Goal: Task Accomplishment & Management: Complete application form

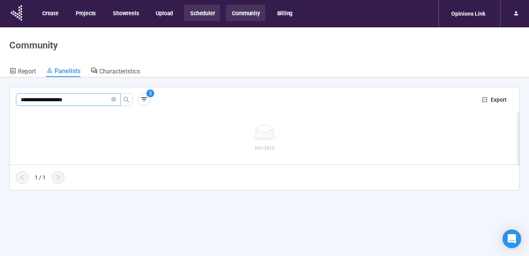
click at [200, 13] on button "Scheduler" at bounding box center [202, 13] width 36 height 16
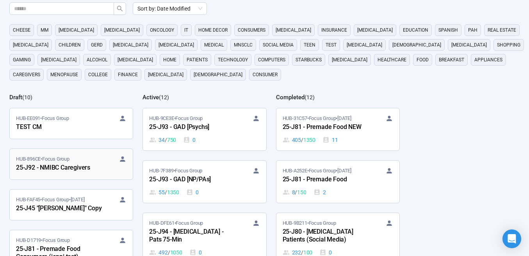
click at [79, 166] on div "25-J92 - NMIBC Caregivers" at bounding box center [59, 168] width 86 height 10
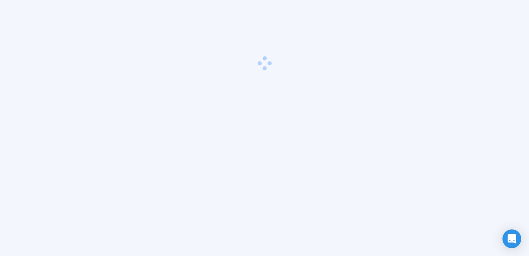
scroll to position [27, 0]
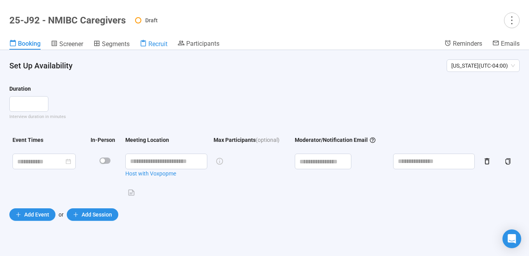
click at [149, 41] on div "Recruit" at bounding box center [154, 44] width 28 height 8
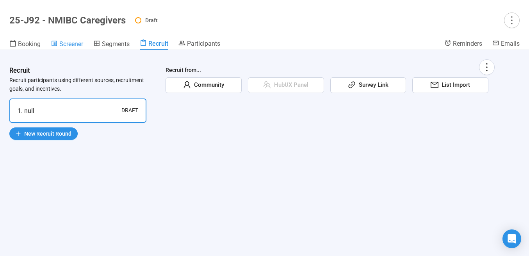
click at [74, 45] on span "Screener" at bounding box center [71, 43] width 24 height 7
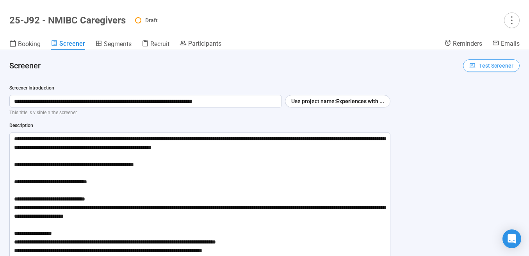
click at [483, 66] on span "Test Screener" at bounding box center [496, 65] width 34 height 9
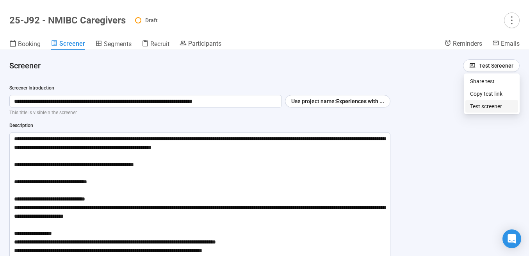
click at [491, 107] on link "Test screener" at bounding box center [486, 106] width 32 height 6
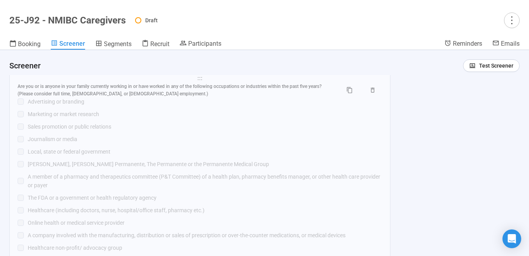
scroll to position [1391, 0]
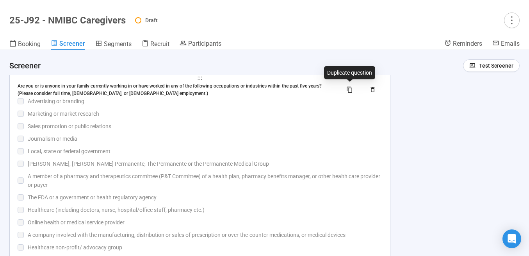
click at [294, 113] on div "Marketing or market research" at bounding box center [205, 113] width 355 height 9
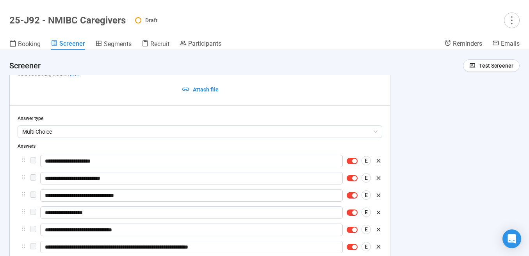
click at [293, 89] on div "**********" at bounding box center [200, 62] width 365 height 68
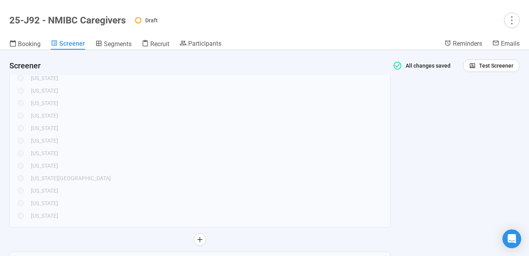
scroll to position [748, 0]
click at [480, 63] on span "Test Screener" at bounding box center [496, 65] width 34 height 9
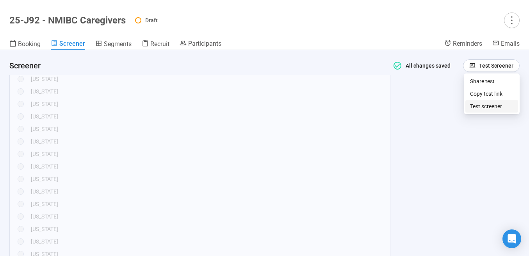
click at [490, 108] on link "Test screener" at bounding box center [486, 106] width 32 height 6
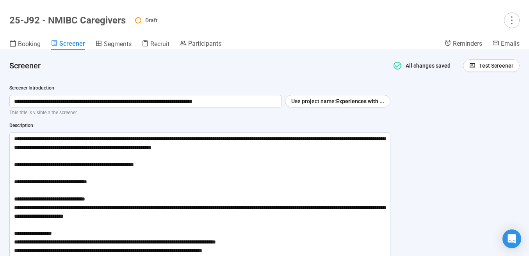
scroll to position [0, 0]
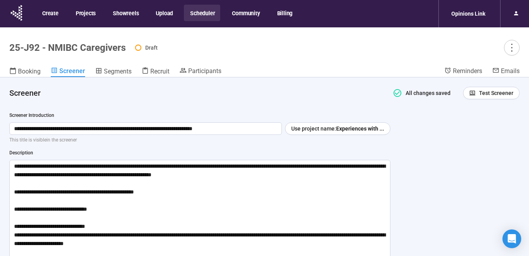
click at [195, 13] on button "Scheduler" at bounding box center [202, 13] width 36 height 16
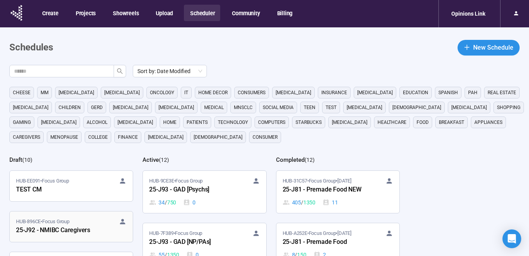
click at [88, 222] on div "HUB-896CE • Focus Group" at bounding box center [71, 222] width 111 height 8
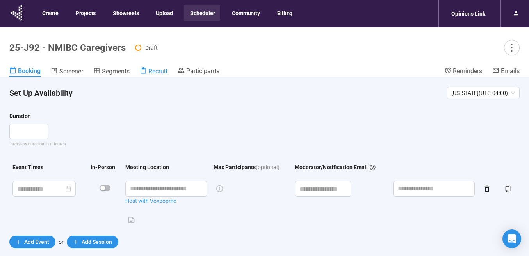
click at [151, 70] on span "Recruit" at bounding box center [157, 71] width 19 height 7
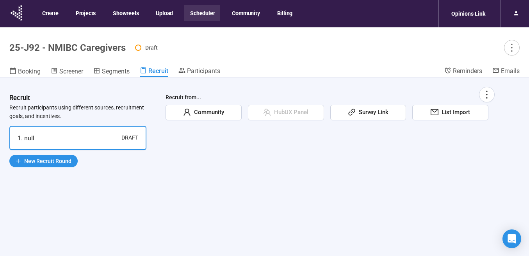
click at [215, 112] on span "Community" at bounding box center [207, 112] width 33 height 9
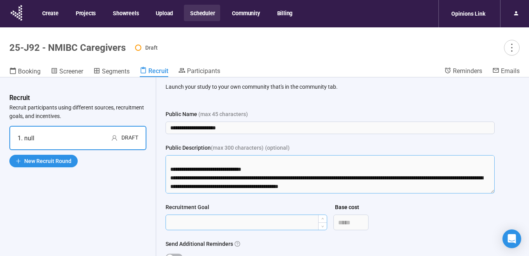
scroll to position [163, 0]
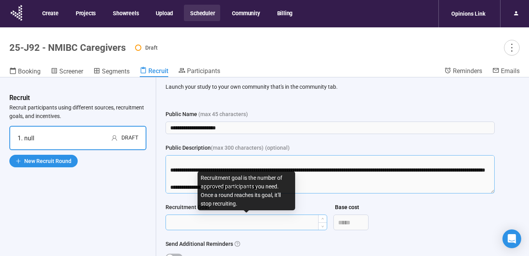
drag, startPoint x: 172, startPoint y: 175, endPoint x: 186, endPoint y: 215, distance: 42.0
click at [186, 215] on form "**********" at bounding box center [330, 204] width 329 height 188
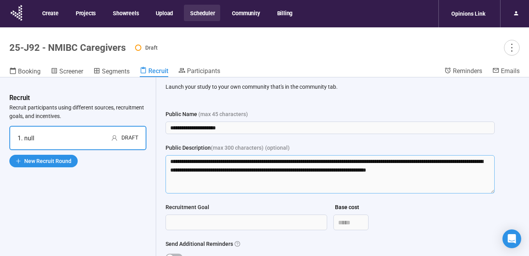
scroll to position [77, 0]
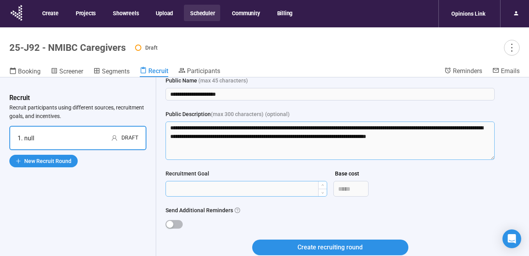
type textarea "**********"
click at [233, 184] on input "Recruitment Goal" at bounding box center [246, 188] width 161 height 15
type input "***"
click at [173, 220] on span "button" at bounding box center [174, 224] width 17 height 9
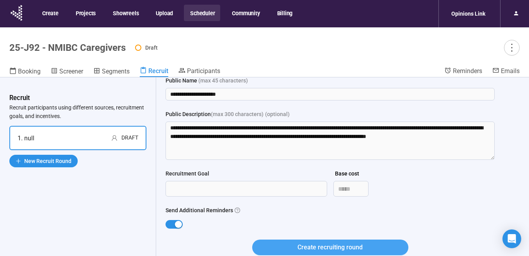
click at [289, 243] on button "Create recruiting round" at bounding box center [330, 248] width 156 height 16
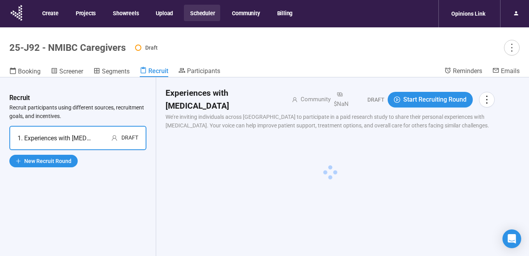
scroll to position [0, 0]
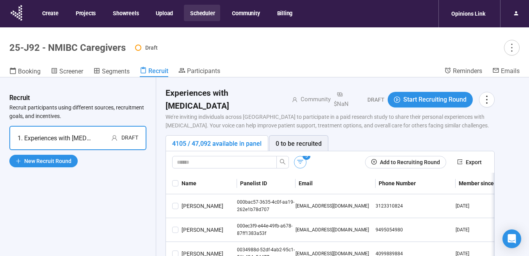
click at [302, 158] on icon "button" at bounding box center [301, 162] width 8 height 8
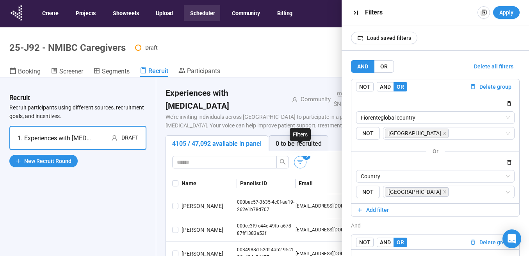
click at [302, 158] on icon "button" at bounding box center [301, 162] width 8 height 8
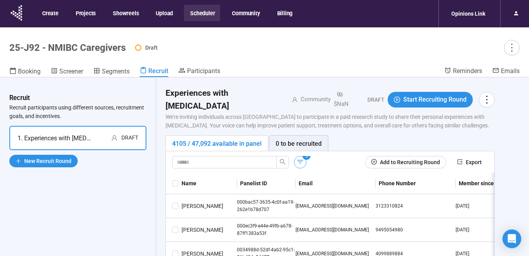
click at [301, 158] on icon "button" at bounding box center [301, 162] width 8 height 8
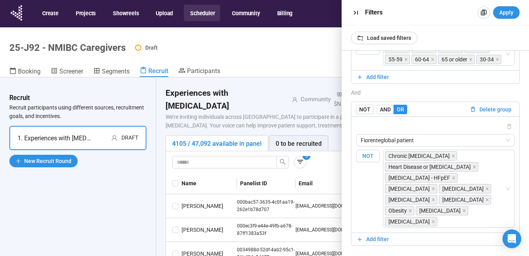
scroll to position [271, 0]
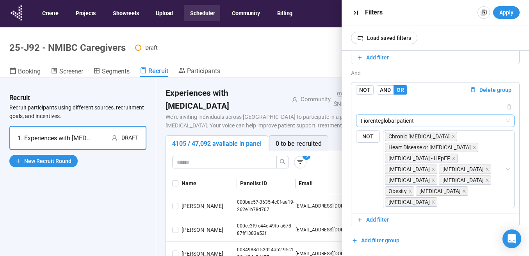
click at [445, 115] on span "Fiorenteglobal patient" at bounding box center [435, 121] width 149 height 12
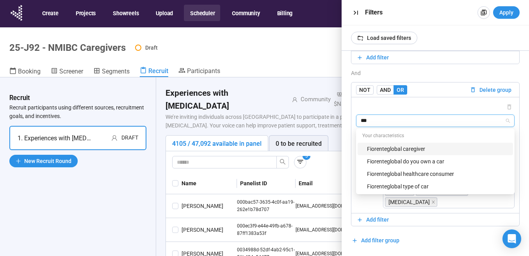
type input "****"
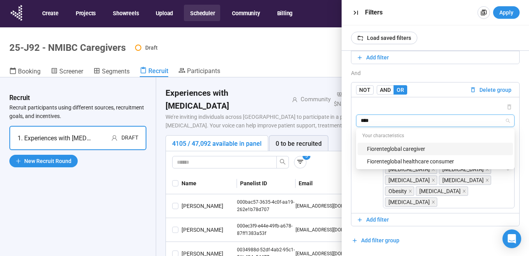
click at [426, 145] on div "Fiorenteglobal caregiver" at bounding box center [437, 149] width 141 height 9
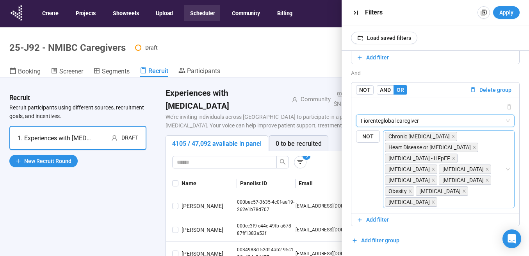
click at [461, 131] on div "Chronic Heart Failure Heart Disease or Heart Condition Heart Failure - HFpEF Hi…" at bounding box center [445, 169] width 120 height 77
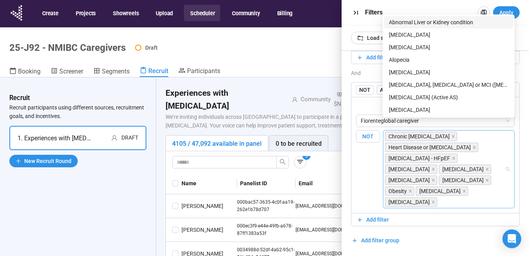
click at [454, 203] on input "search" at bounding box center [472, 201] width 66 height 9
drag, startPoint x: 443, startPoint y: 203, endPoint x: 404, endPoint y: 148, distance: 67.9
click at [404, 148] on div "Chronic Heart Failure Heart Disease or Heart Condition Heart Failure - HFpEF Hi…" at bounding box center [445, 169] width 120 height 77
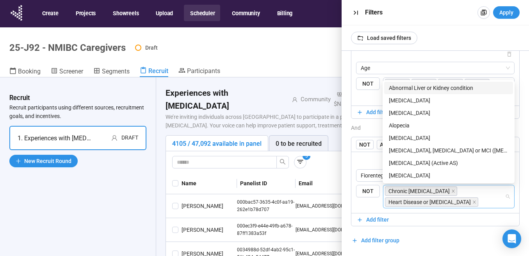
scroll to position [195, 0]
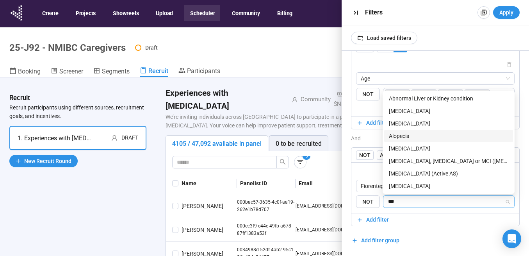
type input "****"
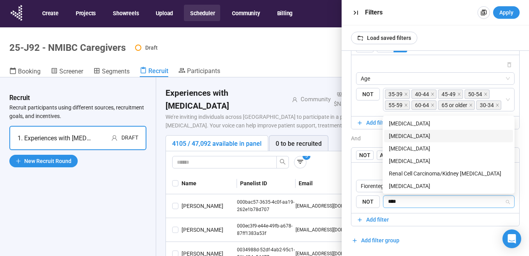
click at [401, 132] on div "[MEDICAL_DATA]" at bounding box center [449, 136] width 120 height 9
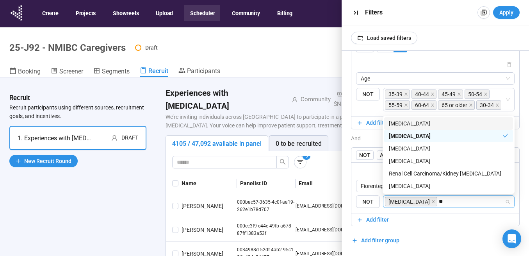
type input "*"
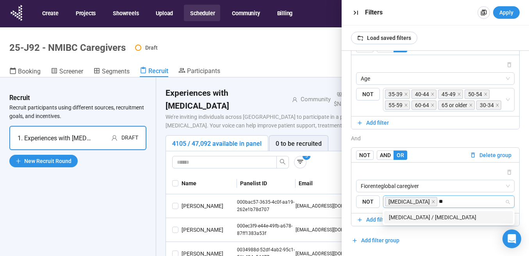
type input "*"
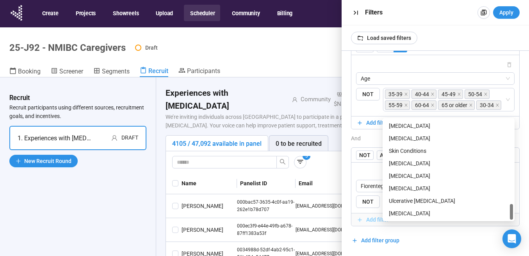
scroll to position [27, 0]
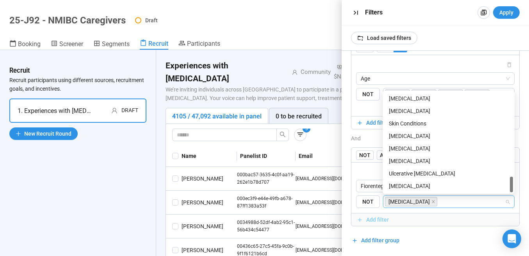
click at [434, 221] on span "Add filter" at bounding box center [436, 219] width 158 height 9
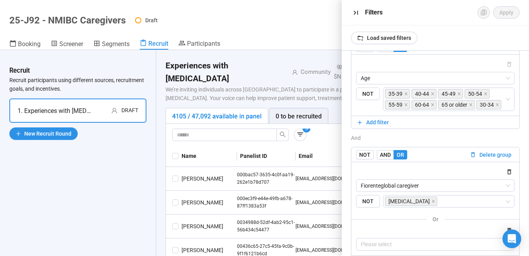
scroll to position [238, 0]
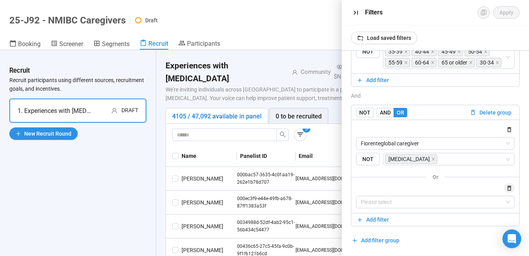
click at [512, 186] on icon "button" at bounding box center [510, 188] width 4 height 5
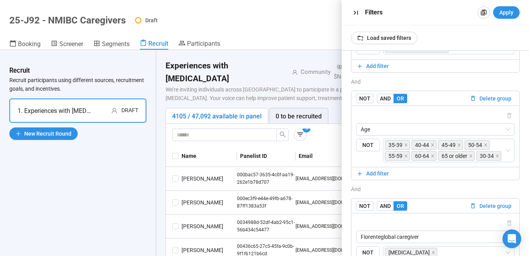
scroll to position [195, 0]
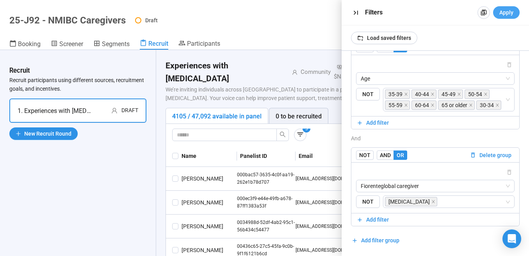
click at [505, 13] on span "Apply" at bounding box center [507, 12] width 14 height 9
click at [306, 29] on header "25-J92 - NMIBC Caregivers Draft Booking Screener Segments Recruit Participants …" at bounding box center [264, 25] width 529 height 50
click at [354, 11] on icon "button" at bounding box center [356, 13] width 4 height 4
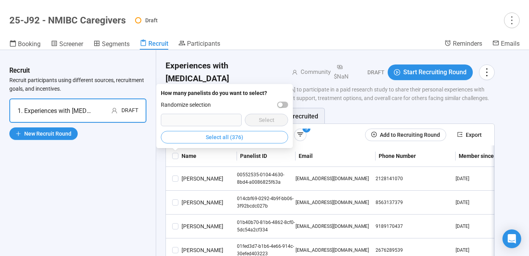
click at [218, 133] on span "Select all (376)" at bounding box center [225, 137] width 38 height 9
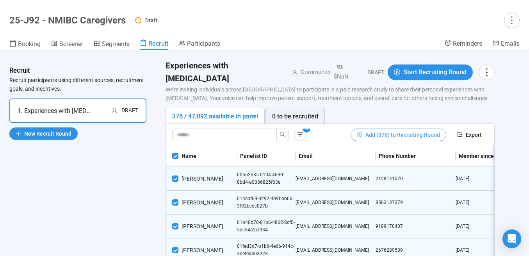
click at [383, 131] on span "Add (376) to Recruiting Round" at bounding box center [403, 135] width 75 height 9
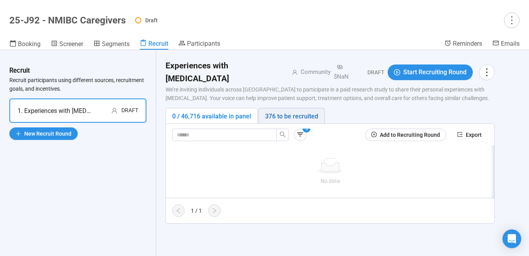
click at [286, 111] on div "376 to be recruited" at bounding box center [291, 116] width 53 height 10
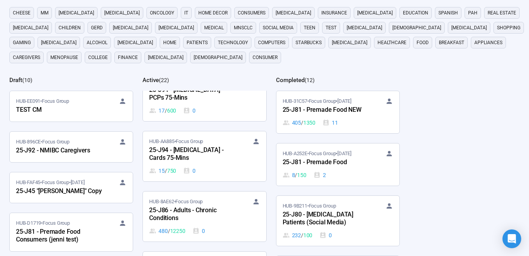
scroll to position [716, 0]
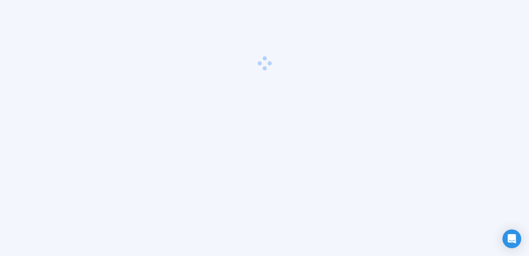
scroll to position [27, 0]
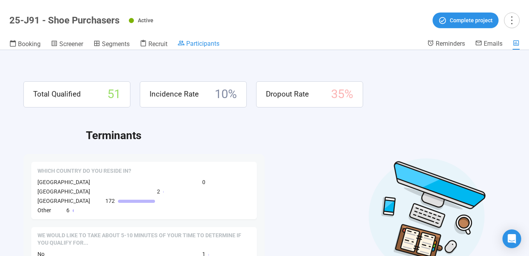
click at [209, 46] on span "Participants" at bounding box center [202, 43] width 33 height 7
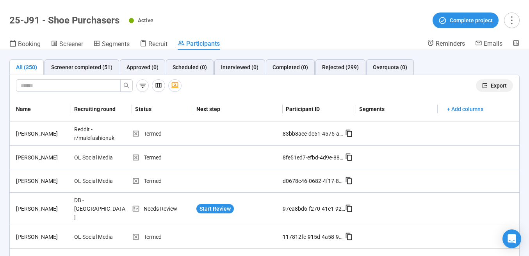
click at [488, 87] on button "Export" at bounding box center [494, 85] width 37 height 13
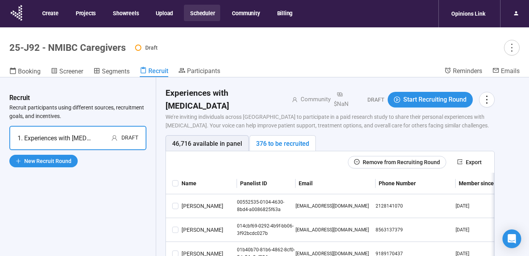
scroll to position [25, 0]
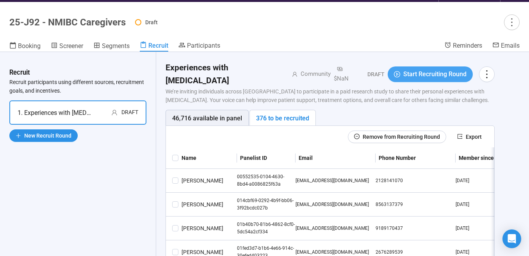
click at [417, 79] on span "Start Recruiting Round" at bounding box center [435, 74] width 63 height 10
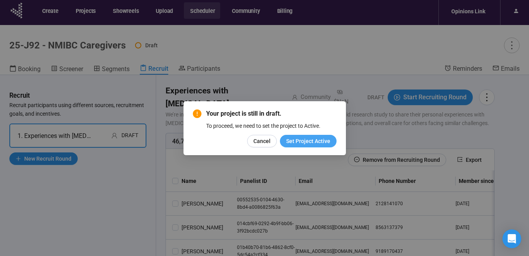
click at [301, 143] on span "Set Project Active" at bounding box center [308, 141] width 44 height 9
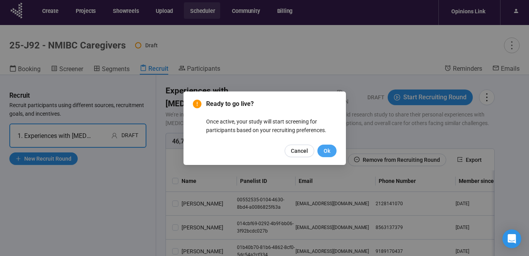
click at [329, 152] on span "Ok" at bounding box center [327, 151] width 7 height 9
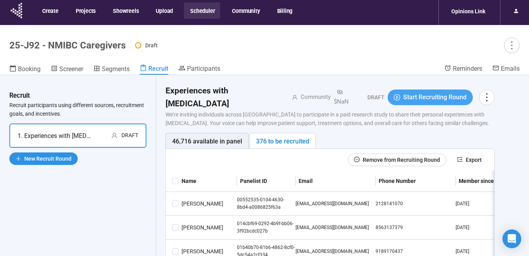
click at [413, 94] on span "Start Recruiting Round" at bounding box center [435, 97] width 63 height 10
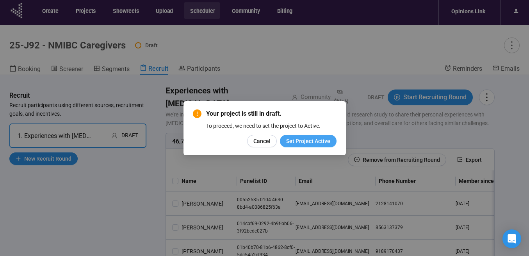
click at [309, 141] on span "Set Project Active" at bounding box center [308, 141] width 44 height 9
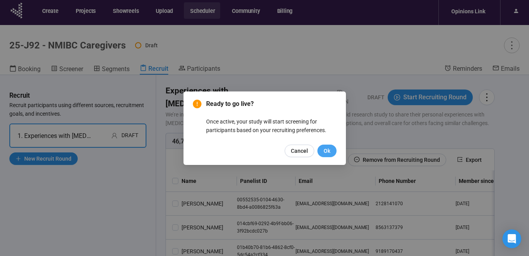
click at [324, 151] on button "Ok" at bounding box center [327, 151] width 19 height 13
